Goal: Task Accomplishment & Management: Complete application form

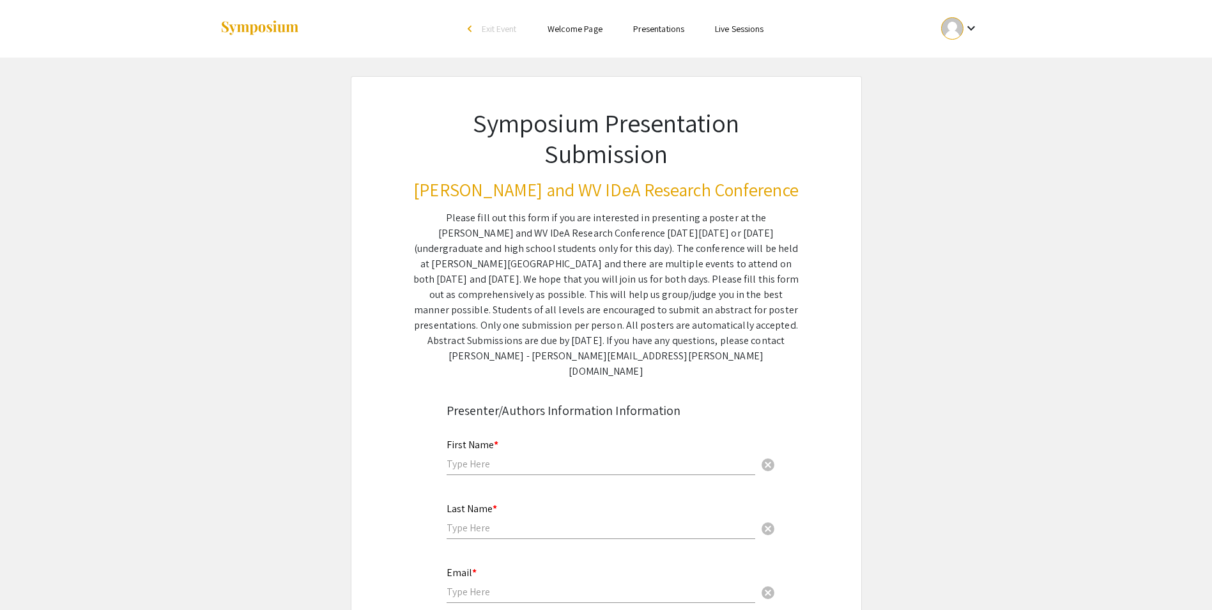
click at [967, 27] on mat-icon "keyboard_arrow_down" at bounding box center [971, 27] width 15 height 15
click at [875, 131] on div at bounding box center [606, 305] width 1212 height 610
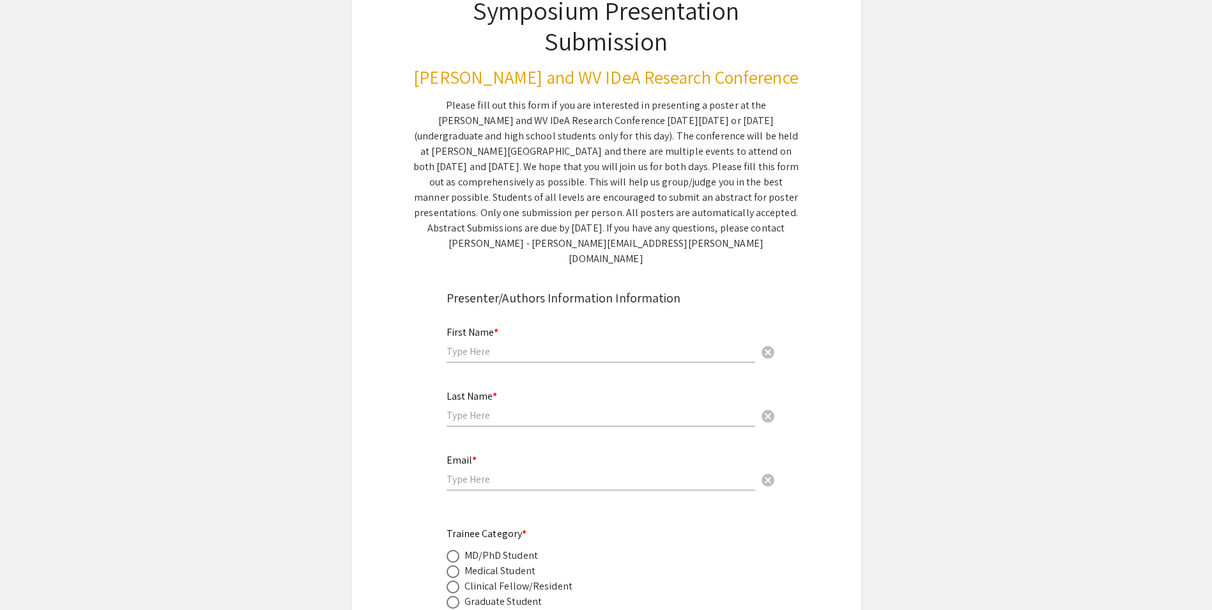
scroll to position [128, 0]
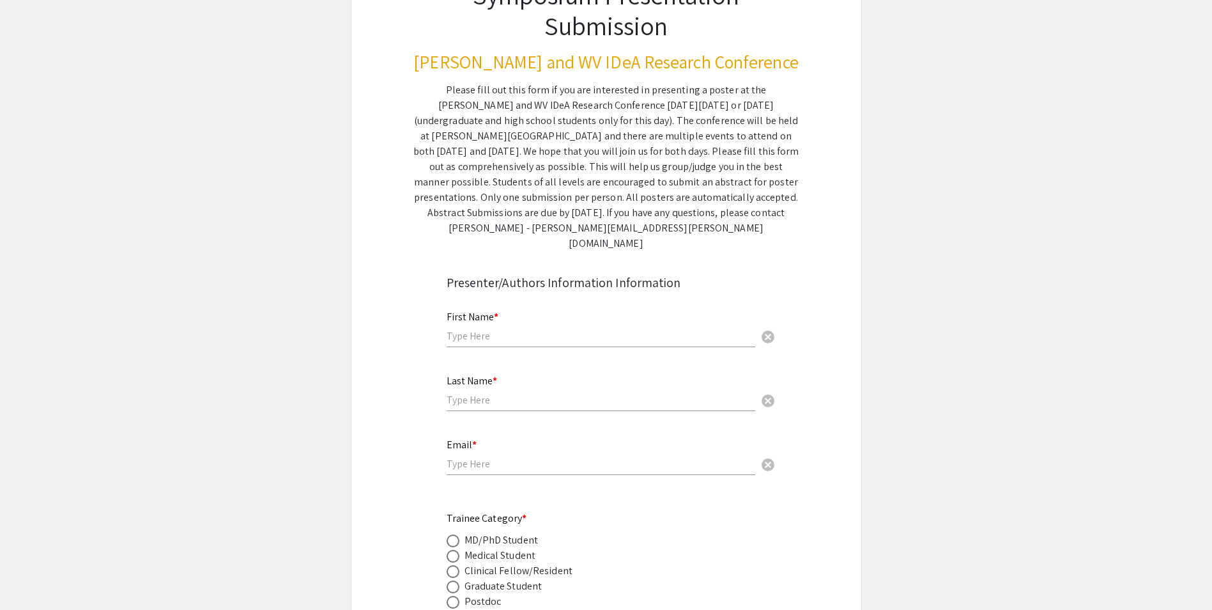
click at [576, 329] on input "text" at bounding box center [601, 335] width 309 height 13
type input "[PERSON_NAME] [PERSON_NAME]"
type input "[PERSON_NAME]"
type input "[EMAIL_ADDRESS][DOMAIN_NAME]"
type input "[PERSON_NAME]"
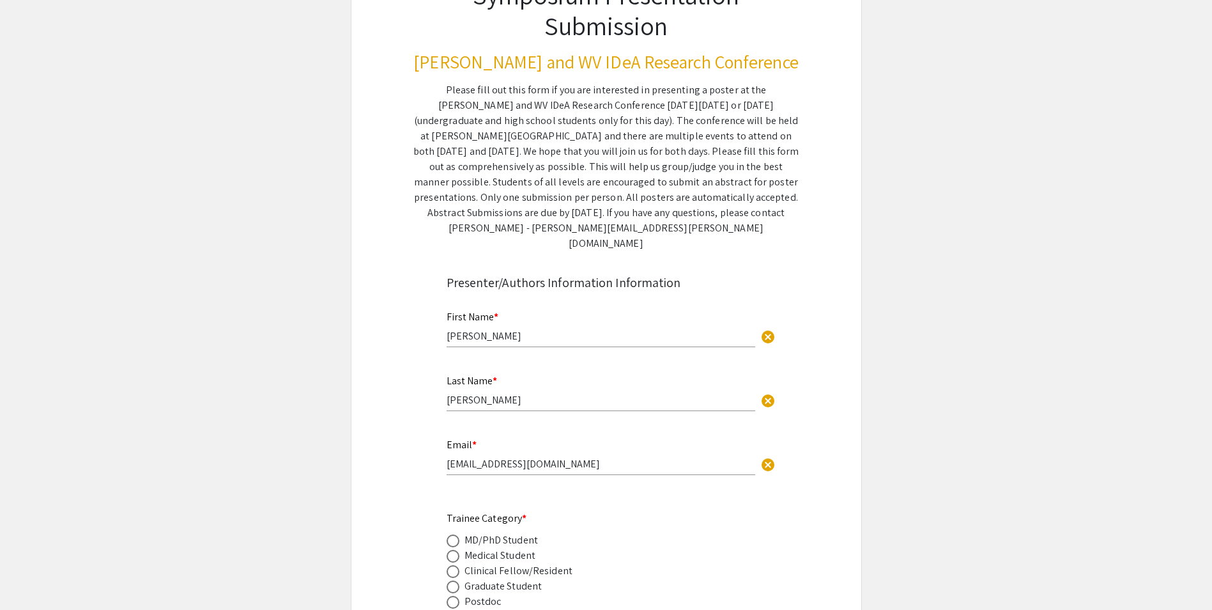
click at [710, 273] on div "Presenter/Authors Information Information" at bounding box center [606, 282] width 319 height 19
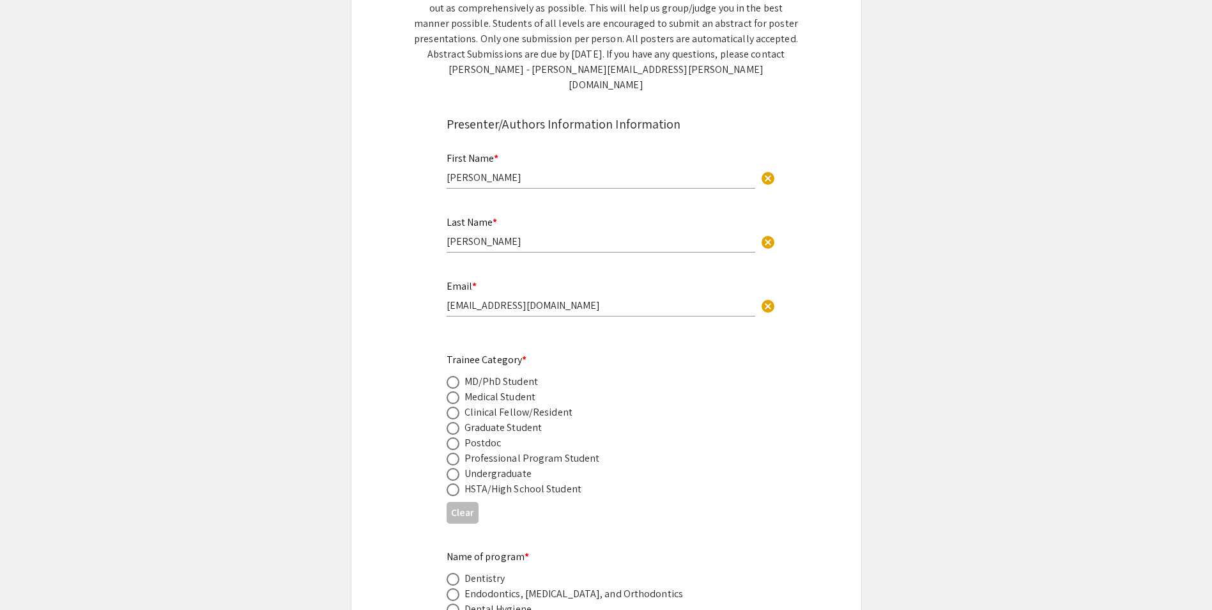
scroll to position [319, 0]
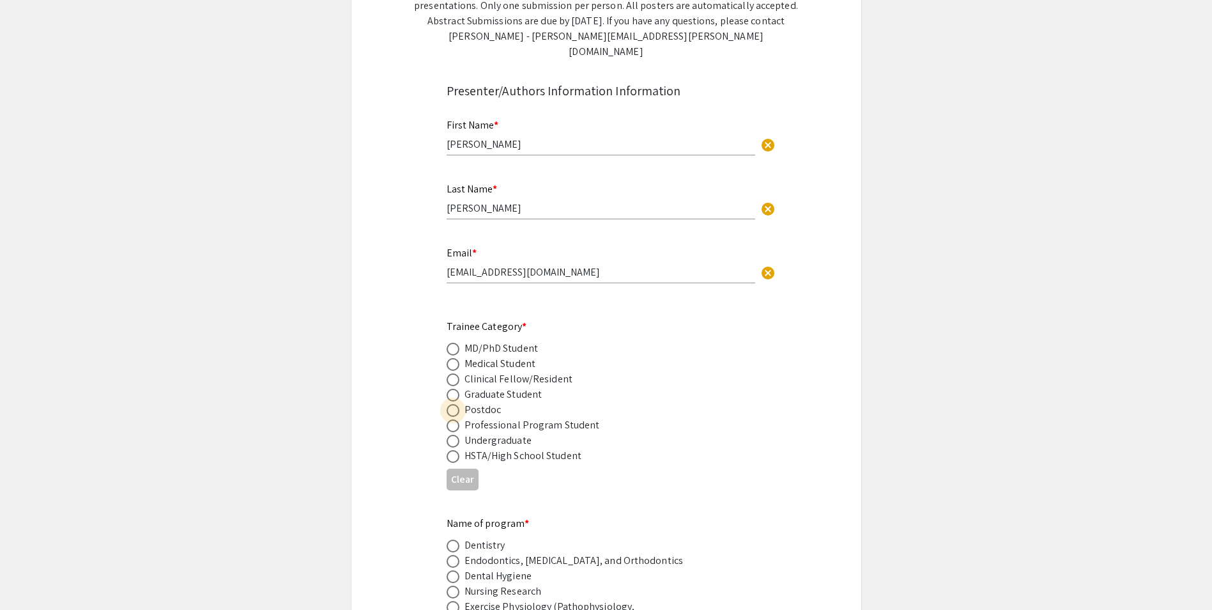
click at [454, 404] on span at bounding box center [453, 410] width 13 height 13
click at [454, 404] on input "radio" at bounding box center [453, 410] width 13 height 13
radio input "true"
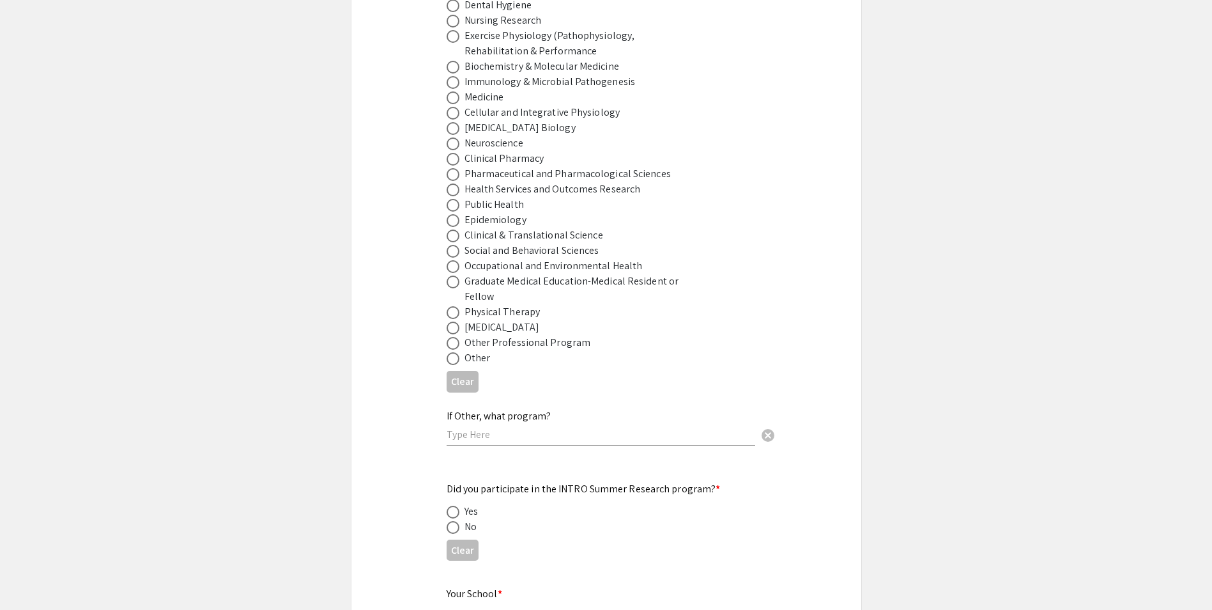
scroll to position [895, 0]
click at [459, 332] on span at bounding box center [453, 338] width 13 height 13
click at [459, 332] on input "radio" at bounding box center [453, 338] width 13 height 13
radio input "true"
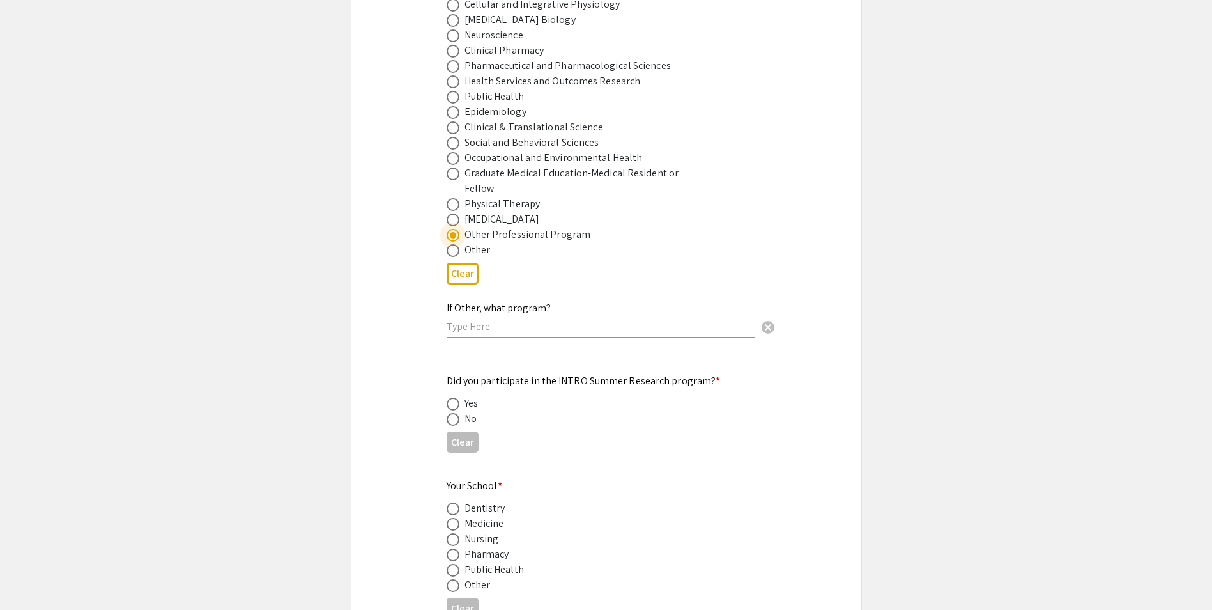
scroll to position [1022, 0]
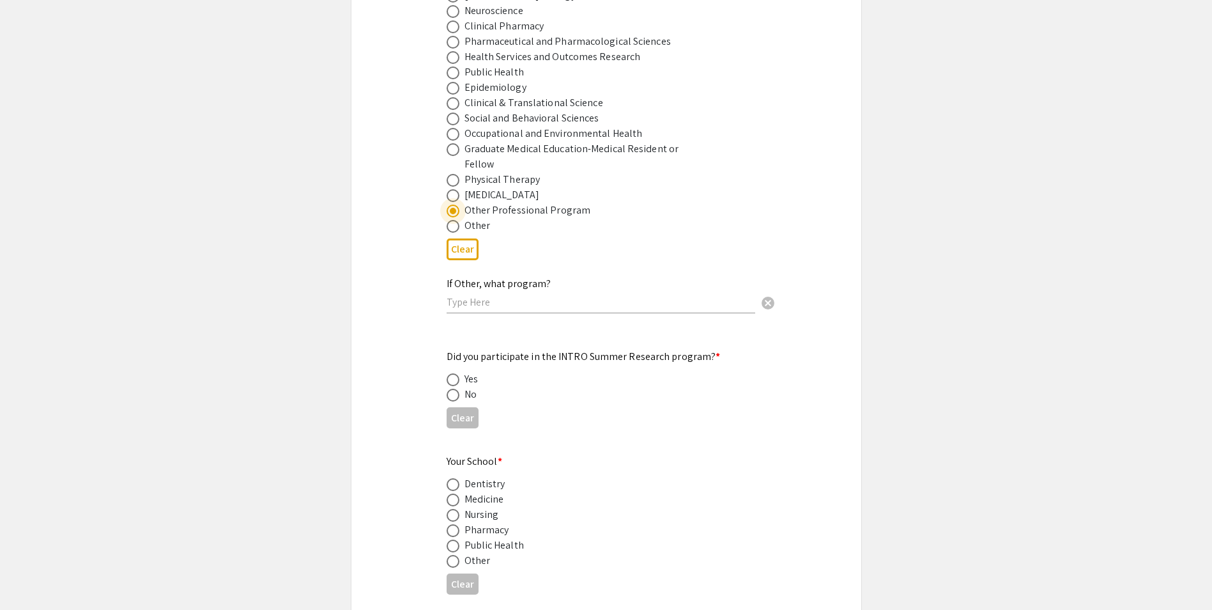
click at [451, 388] on span at bounding box center [453, 394] width 13 height 13
click at [451, 388] on input "radio" at bounding box center [453, 394] width 13 height 13
radio input "true"
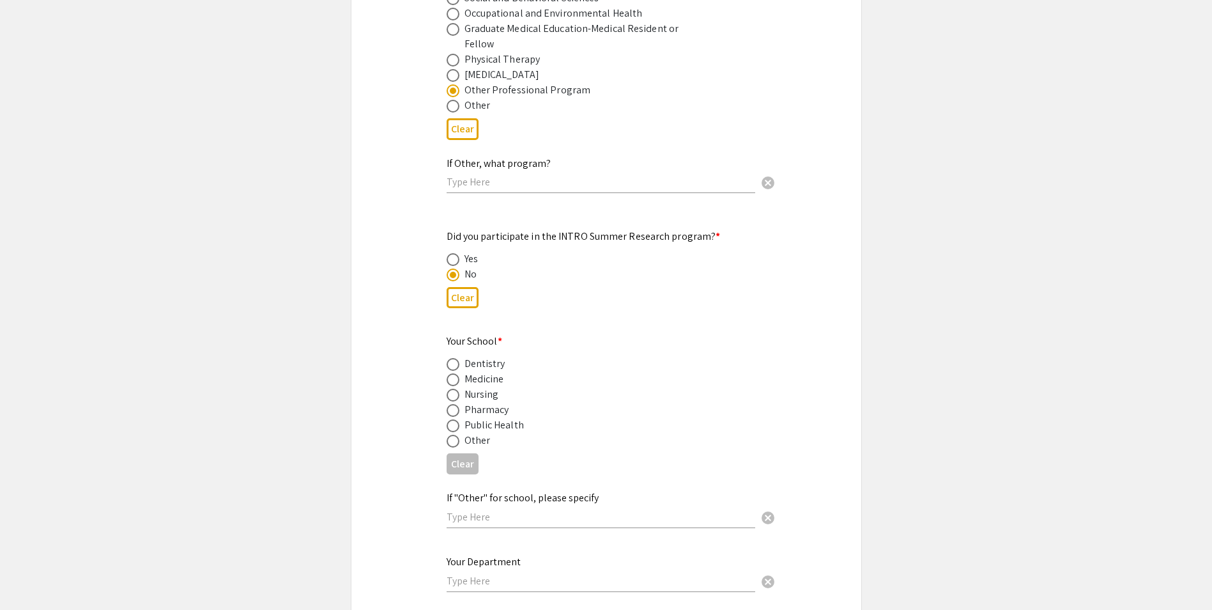
scroll to position [1150, 0]
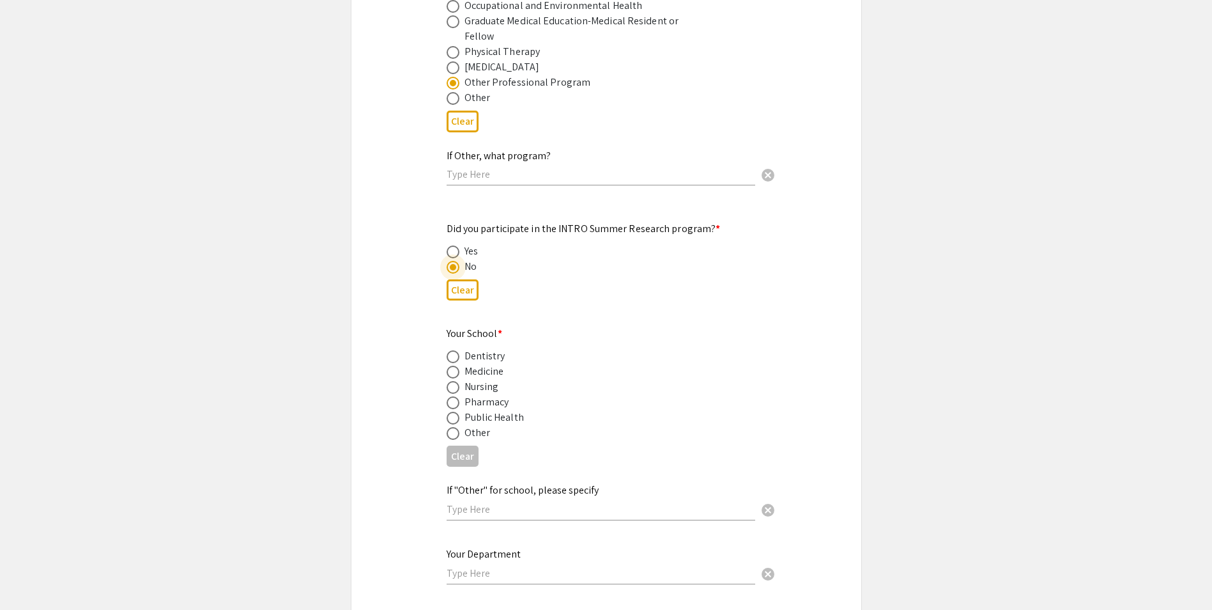
click at [457, 365] on span at bounding box center [453, 371] width 13 height 13
click at [457, 365] on input "radio" at bounding box center [453, 371] width 13 height 13
radio input "true"
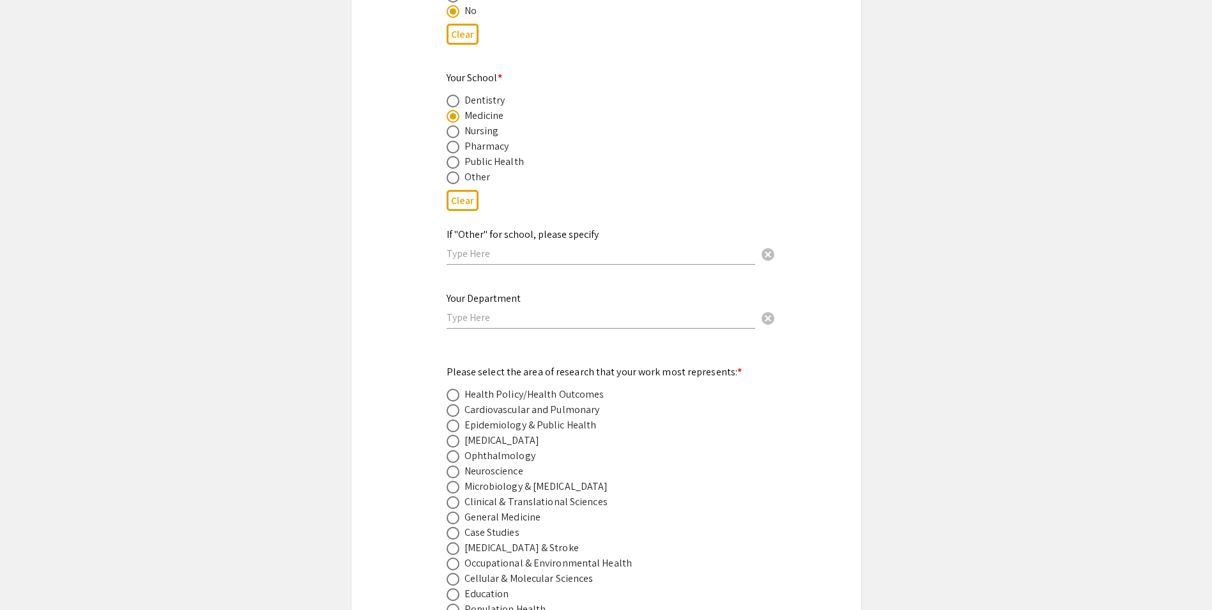
scroll to position [1470, 0]
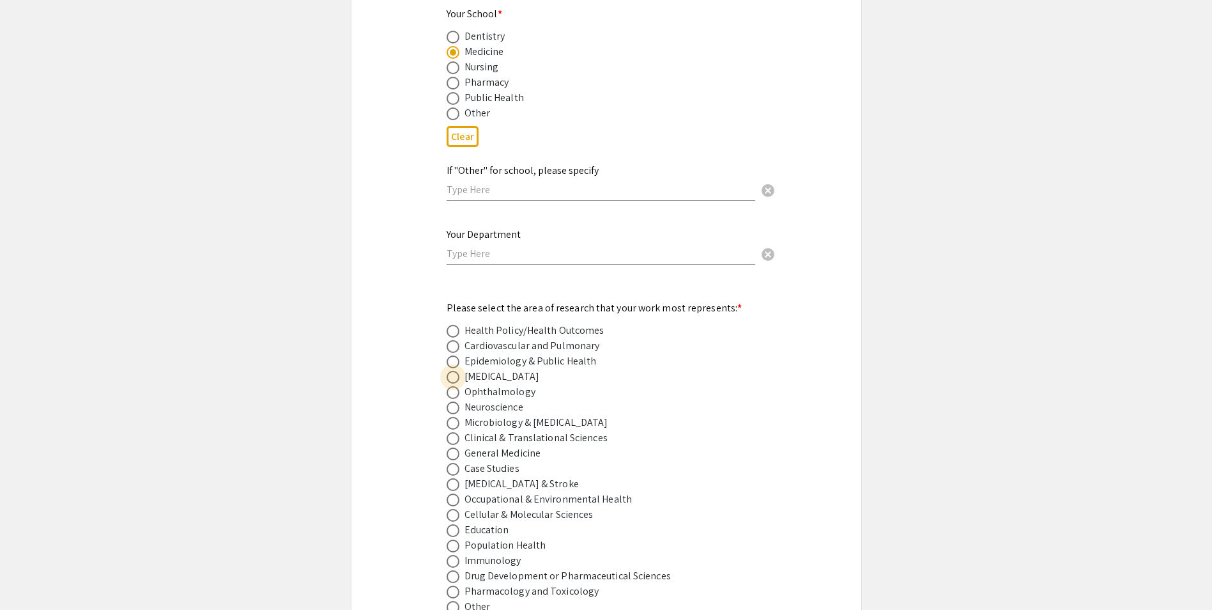
click at [452, 371] on span at bounding box center [453, 377] width 13 height 13
click at [452, 371] on input "radio" at bounding box center [453, 377] width 13 height 13
radio input "true"
click at [452, 371] on span at bounding box center [453, 377] width 13 height 13
click at [452, 371] on input "radio" at bounding box center [453, 377] width 13 height 13
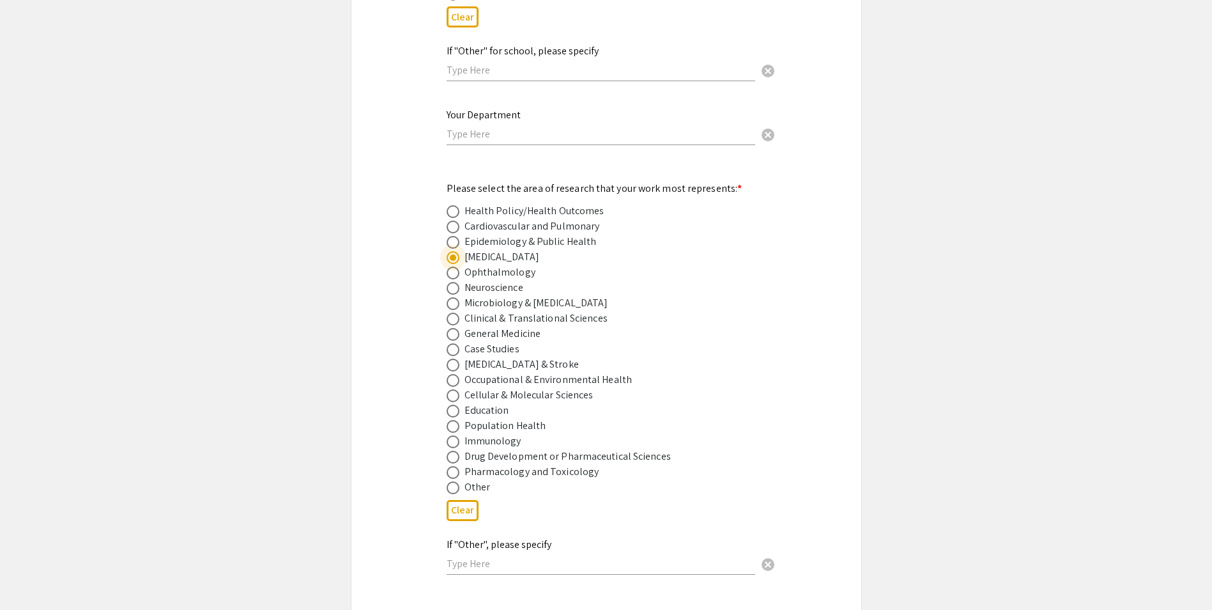
scroll to position [1597, 0]
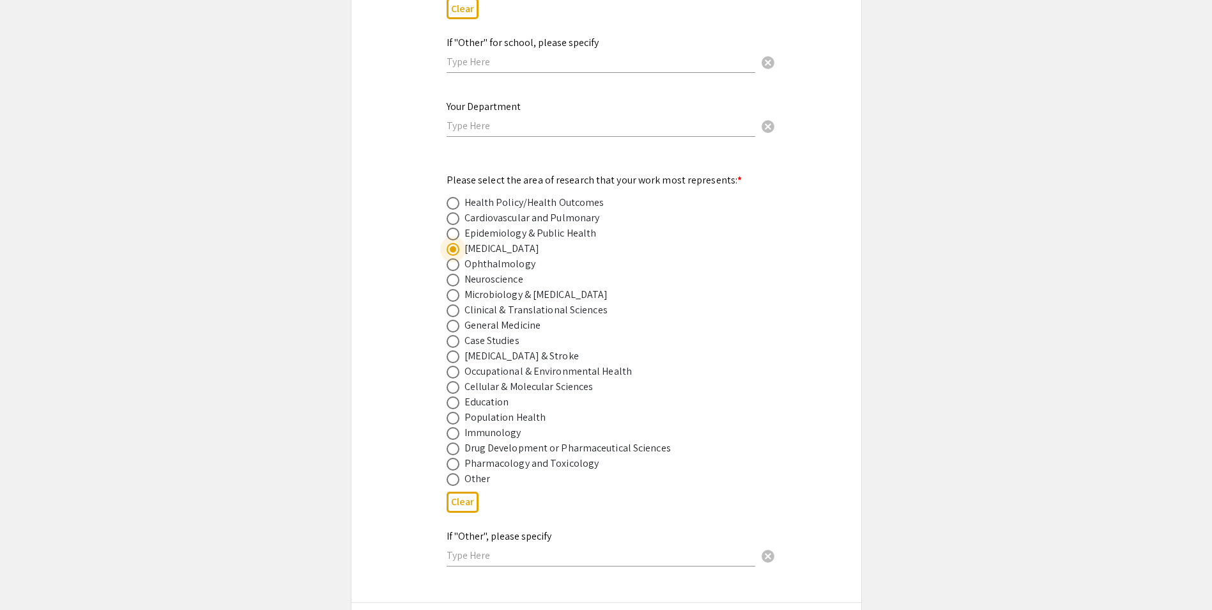
click at [454, 442] on span at bounding box center [453, 448] width 13 height 13
click at [454, 442] on input "radio" at bounding box center [453, 448] width 13 height 13
radio input "true"
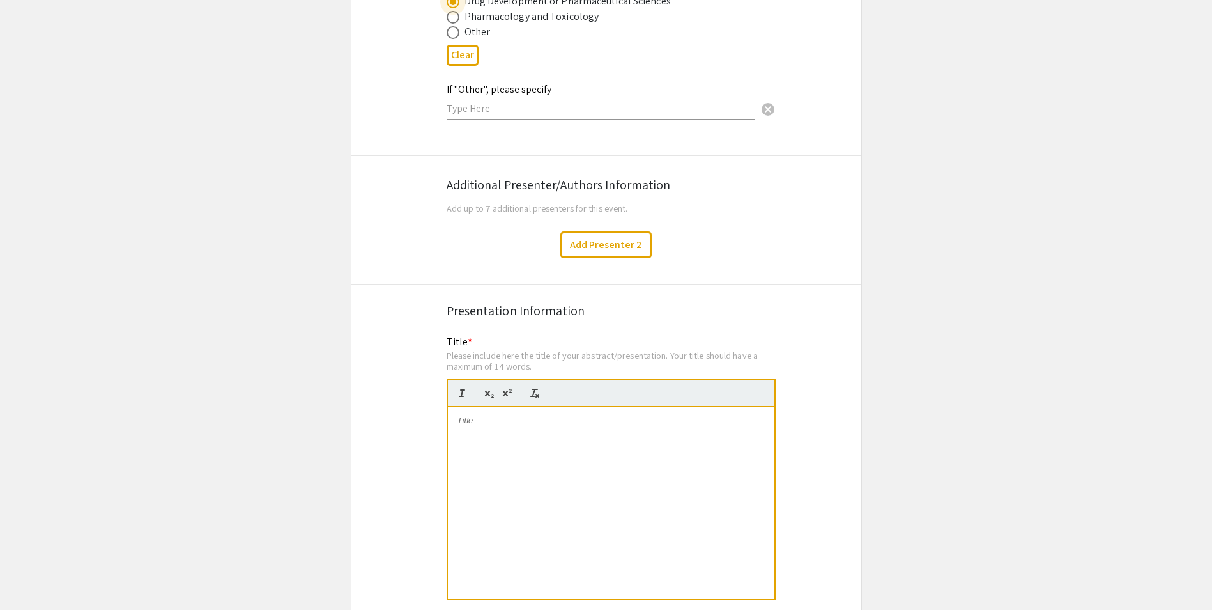
scroll to position [2108, 0]
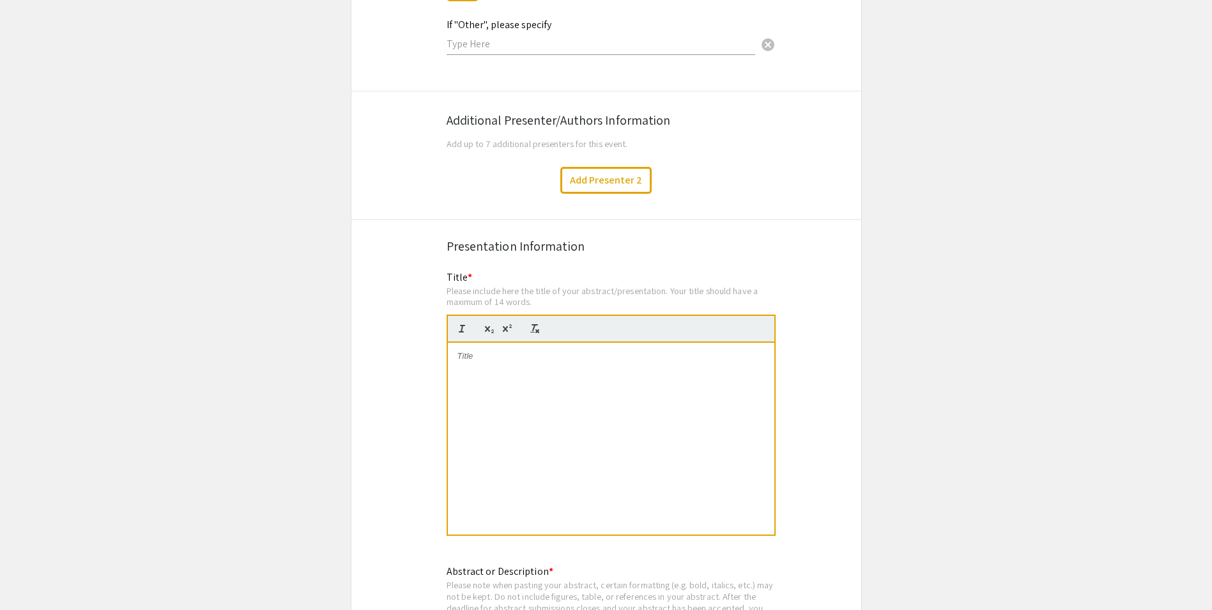
click at [573, 360] on div at bounding box center [611, 438] width 326 height 192
click at [602, 378] on div at bounding box center [611, 438] width 326 height 192
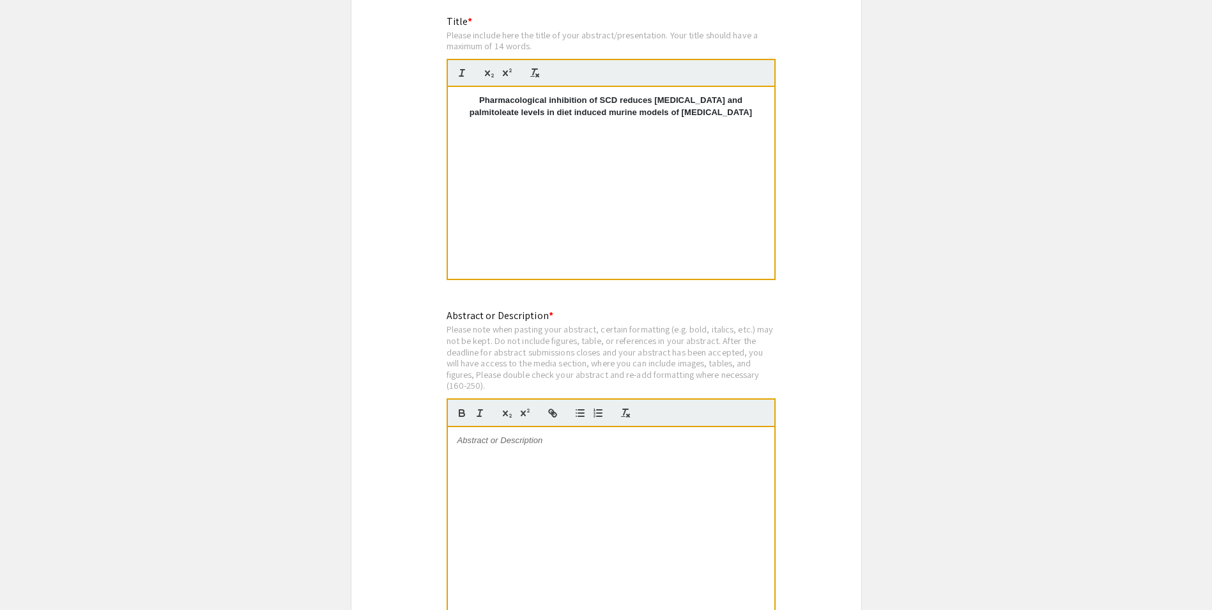
scroll to position [2428, 0]
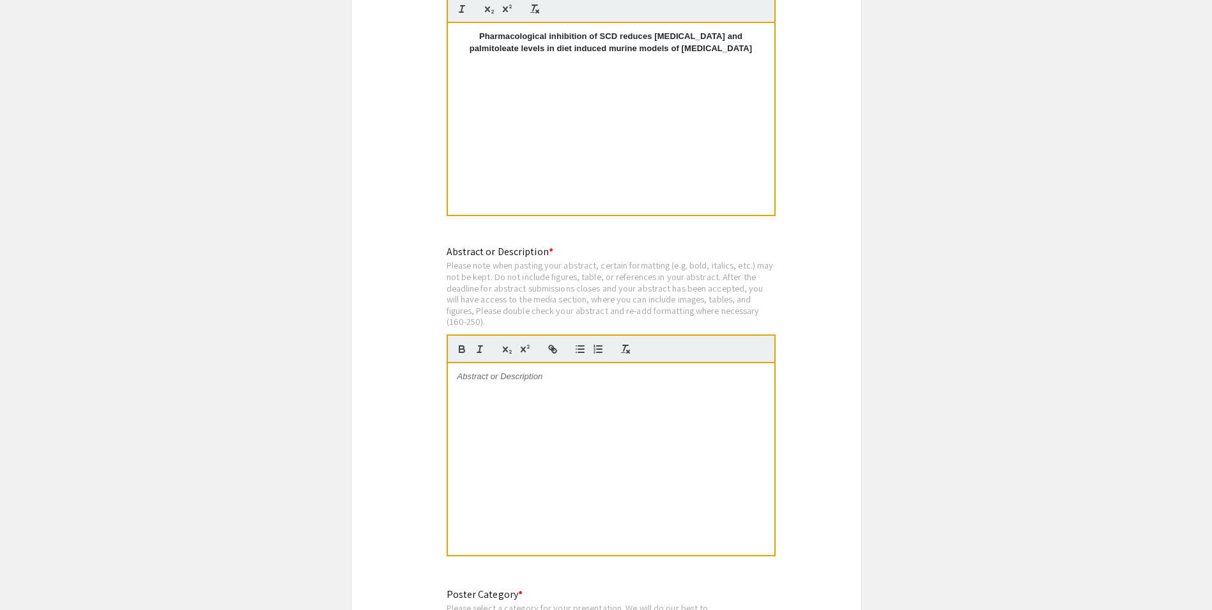
click at [597, 433] on div at bounding box center [611, 459] width 326 height 192
click at [628, 426] on div at bounding box center [611, 459] width 326 height 192
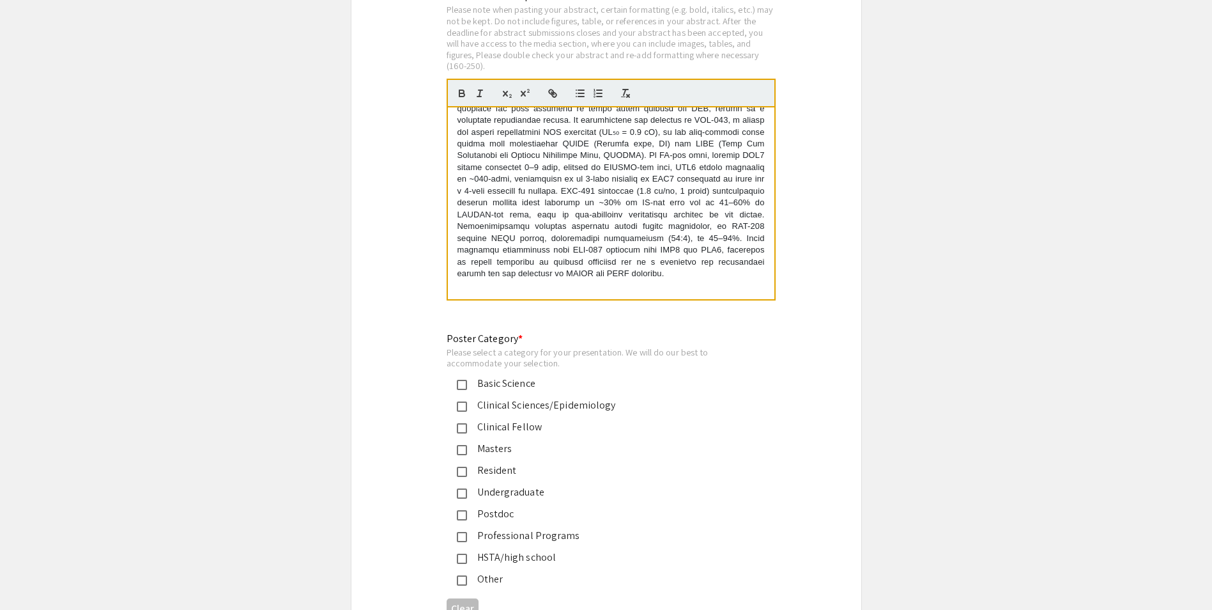
scroll to position [2747, 0]
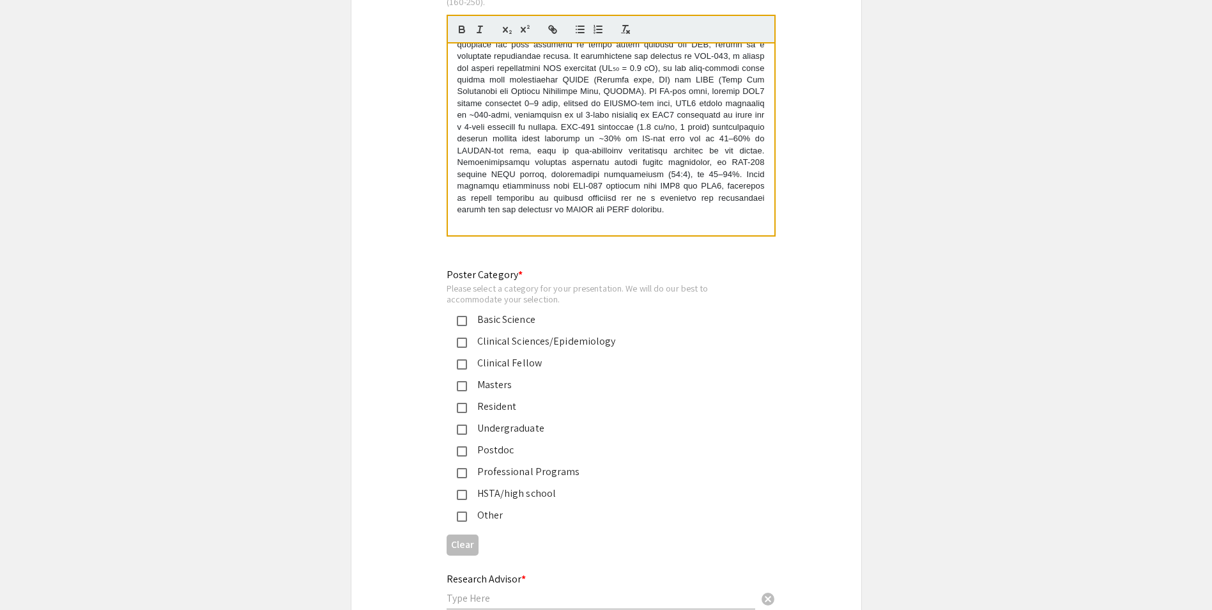
click at [461, 446] on mat-pseudo-checkbox at bounding box center [462, 451] width 10 height 10
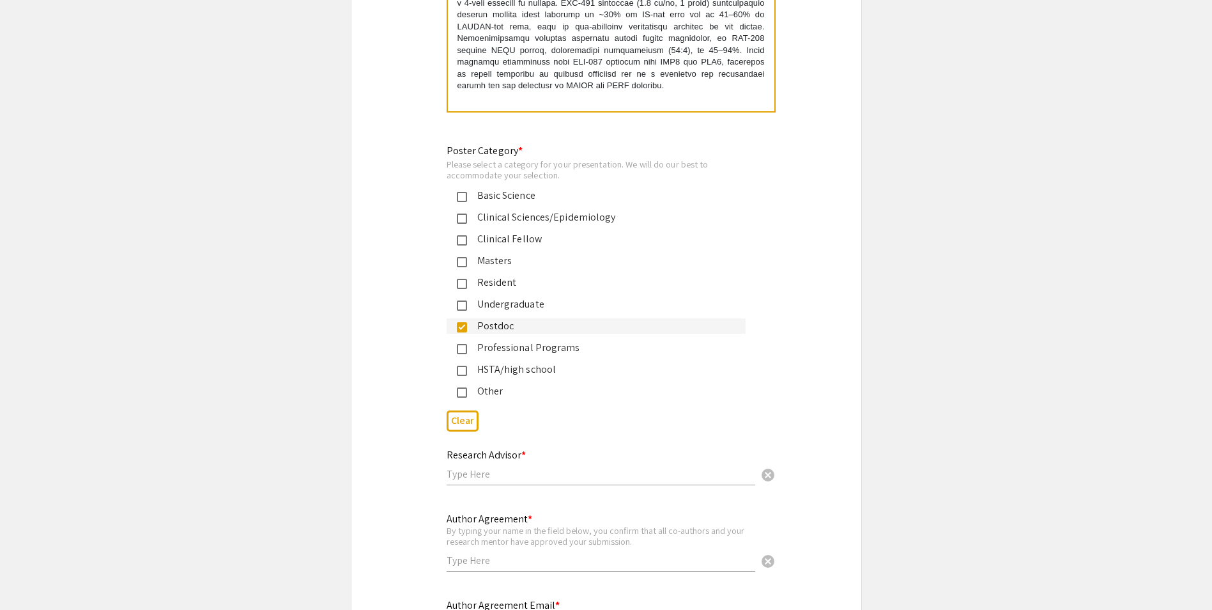
scroll to position [2875, 0]
click at [684, 463] on input "text" at bounding box center [601, 469] width 309 height 13
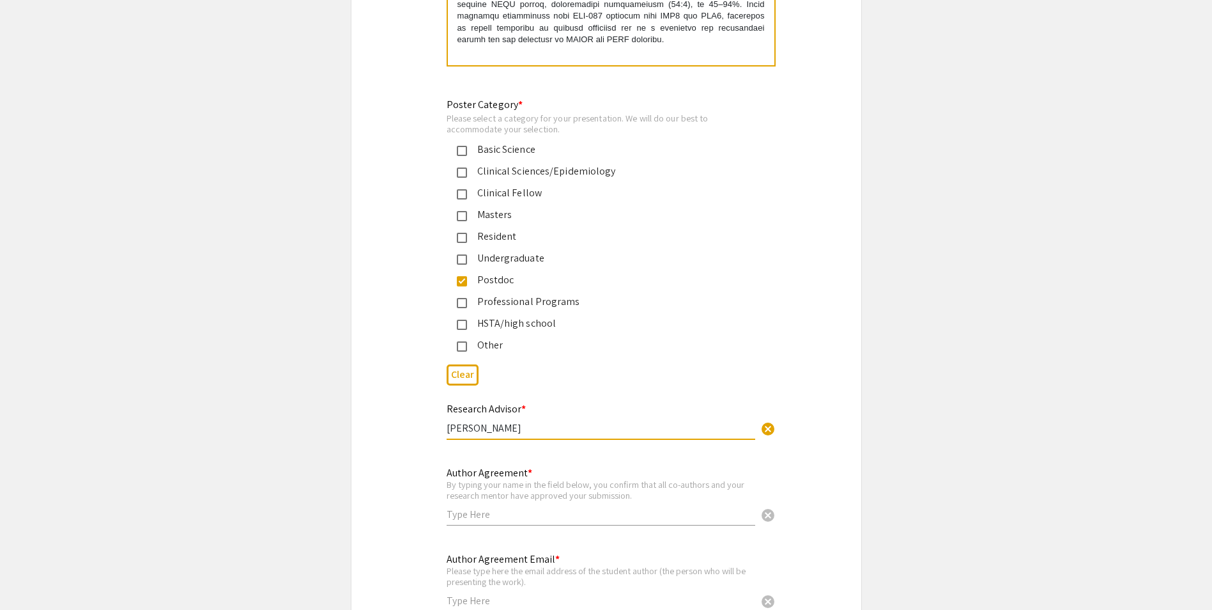
scroll to position [2939, 0]
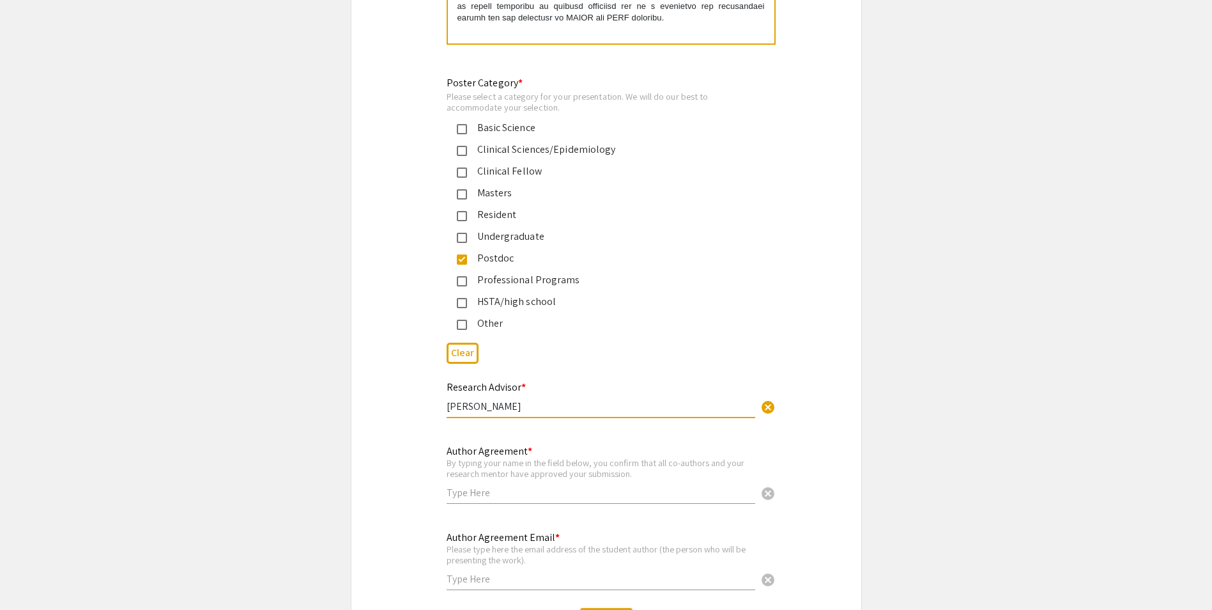
type input "[PERSON_NAME]"
click at [672, 486] on input "text" at bounding box center [601, 492] width 309 height 13
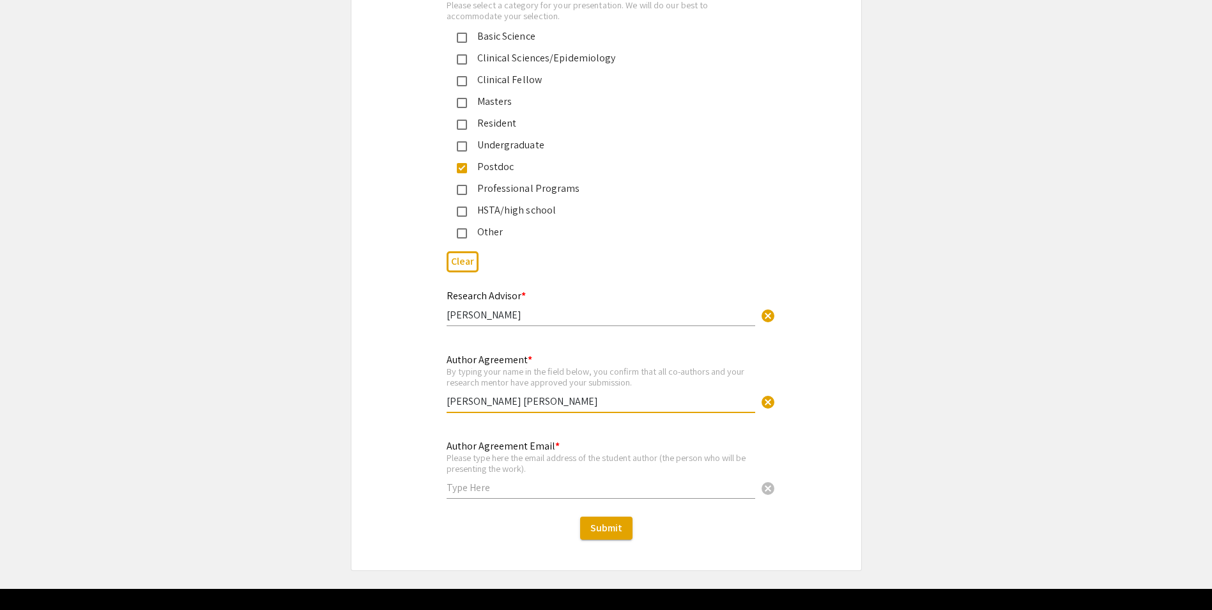
scroll to position [3045, 0]
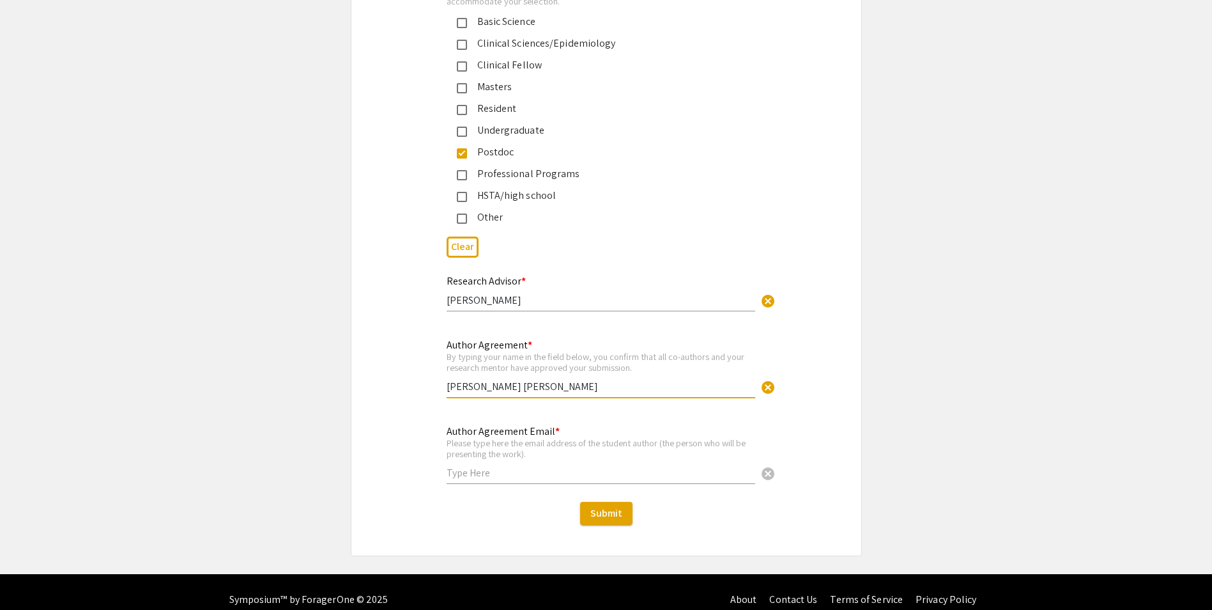
type input "[PERSON_NAME] [PERSON_NAME]"
click at [641, 466] on input "text" at bounding box center [601, 472] width 309 height 13
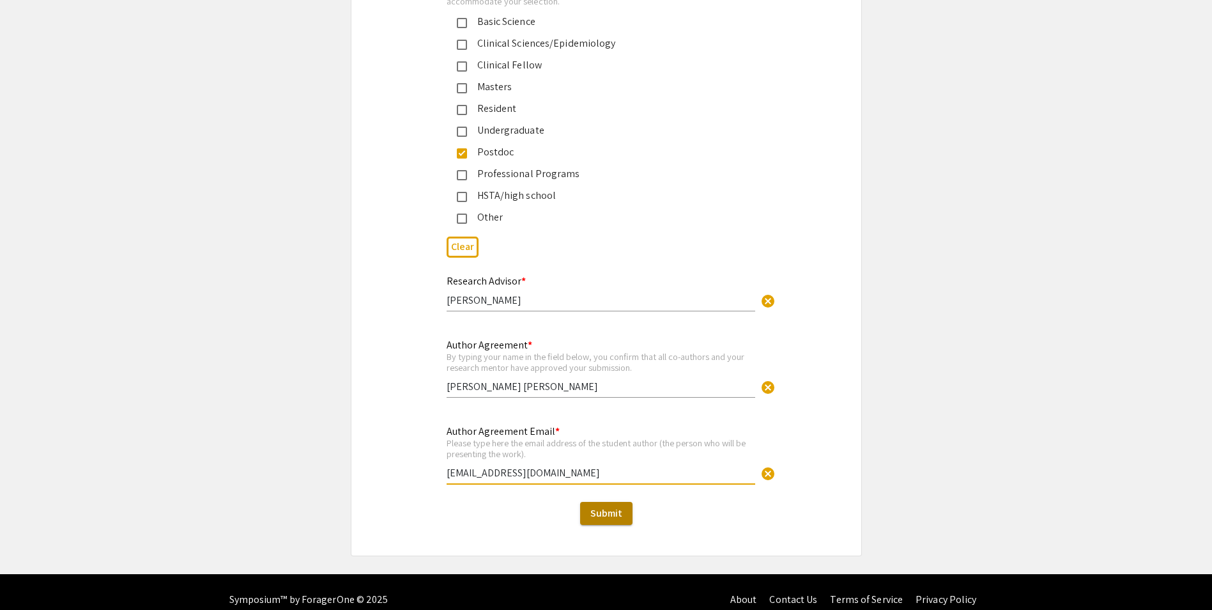
type input "[EMAIL_ADDRESS][DOMAIN_NAME]"
click at [608, 506] on span "Submit" at bounding box center [606, 512] width 32 height 13
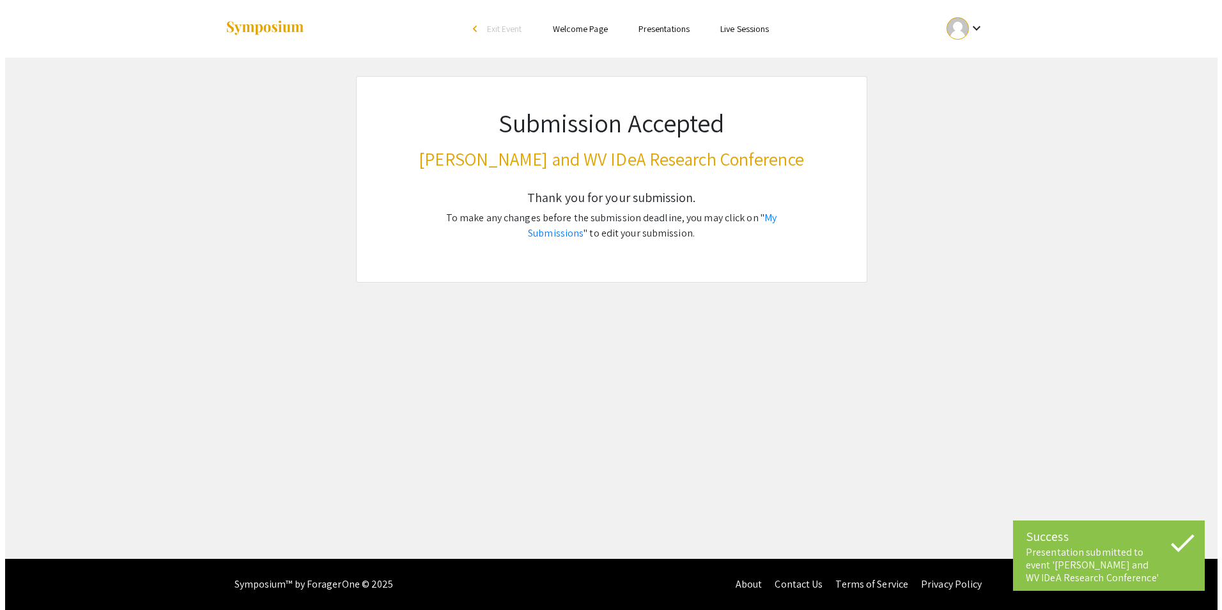
scroll to position [0, 0]
